Goal: Task Accomplishment & Management: Use online tool/utility

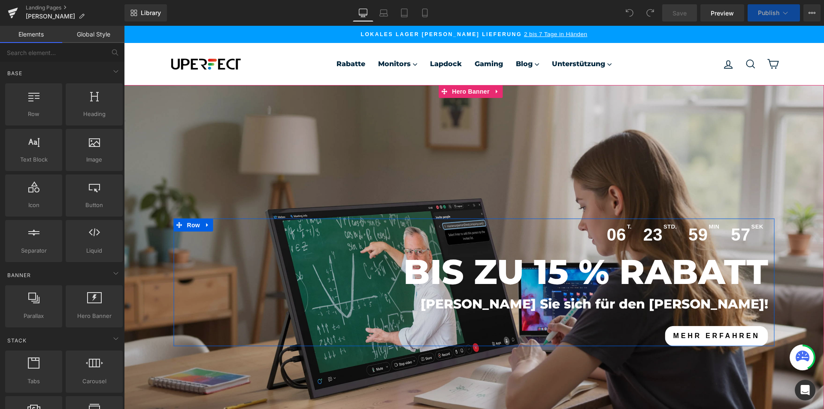
click at [691, 336] on link "MEHR ERFAHREN" at bounding box center [716, 336] width 103 height 20
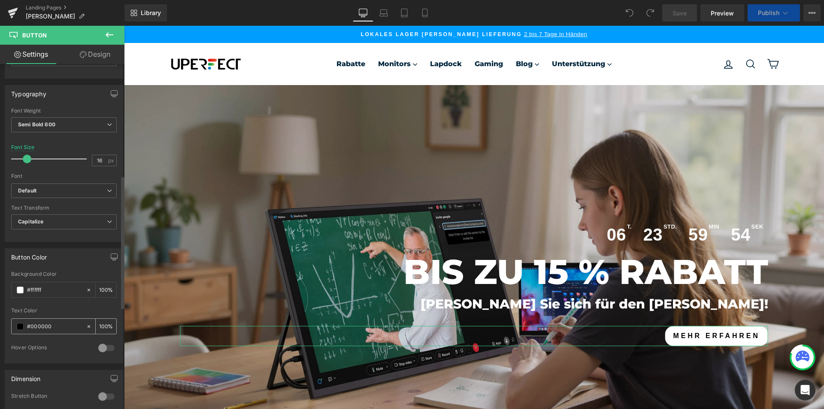
scroll to position [300, 0]
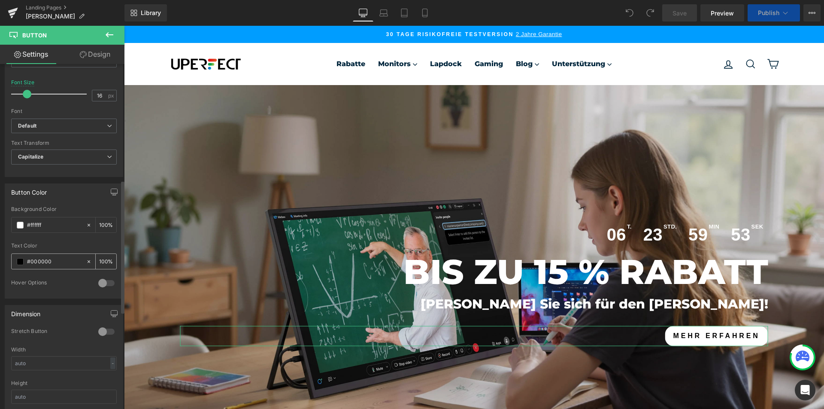
click at [61, 263] on input "#000000" at bounding box center [54, 261] width 55 height 9
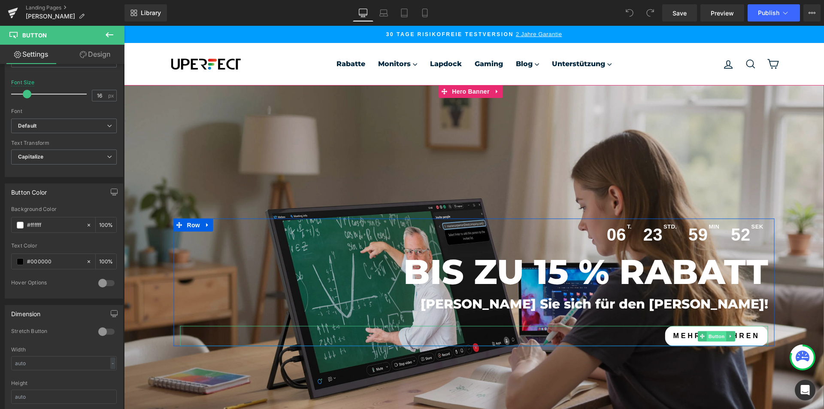
click at [707, 334] on span "Button" at bounding box center [717, 336] width 20 height 10
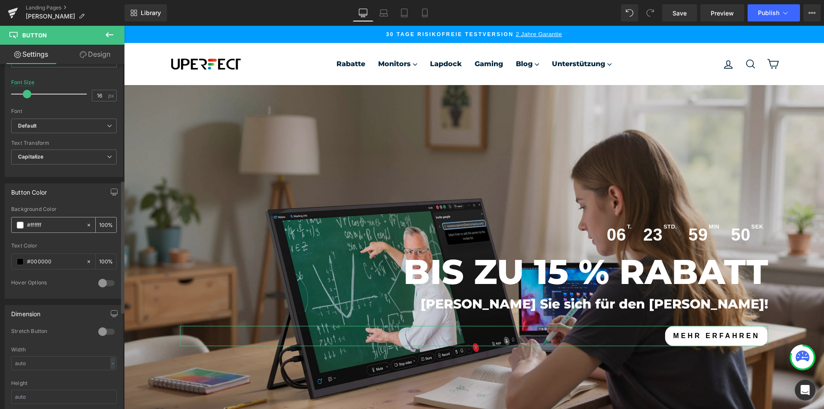
click at [56, 224] on input "#ffffff" at bounding box center [54, 224] width 55 height 9
paste input "FF6F3C"
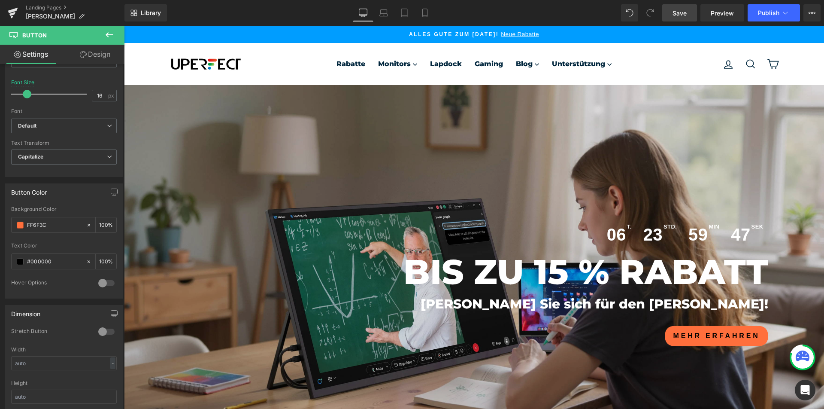
type input "FF6F3C"
click at [685, 11] on span "Save" at bounding box center [679, 13] width 14 height 9
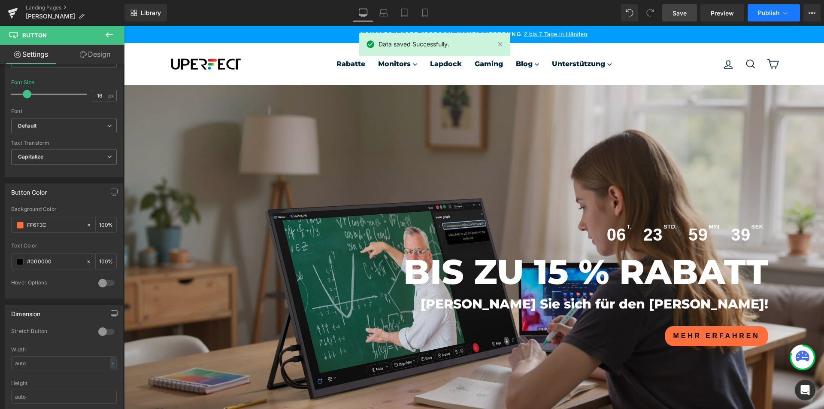
click at [767, 16] on span "Publish" at bounding box center [768, 12] width 21 height 7
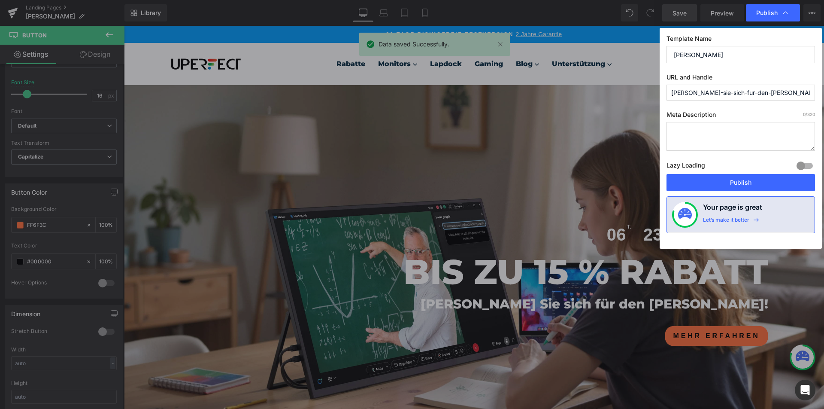
drag, startPoint x: 754, startPoint y: 186, endPoint x: 654, endPoint y: 12, distance: 200.3
click at [754, 186] on button "Publish" at bounding box center [740, 182] width 148 height 17
